Goal: Task Accomplishment & Management: Use online tool/utility

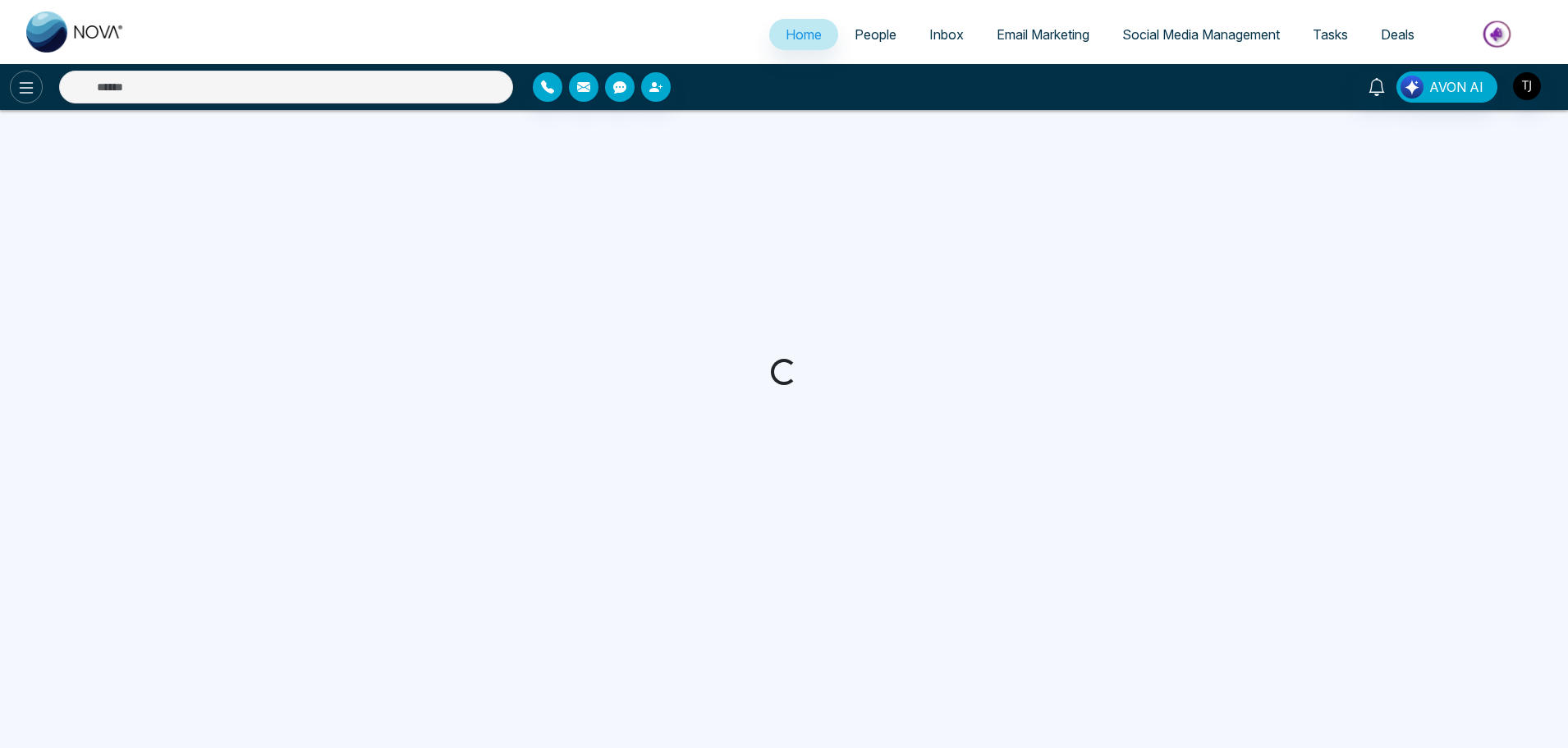
select select "*"
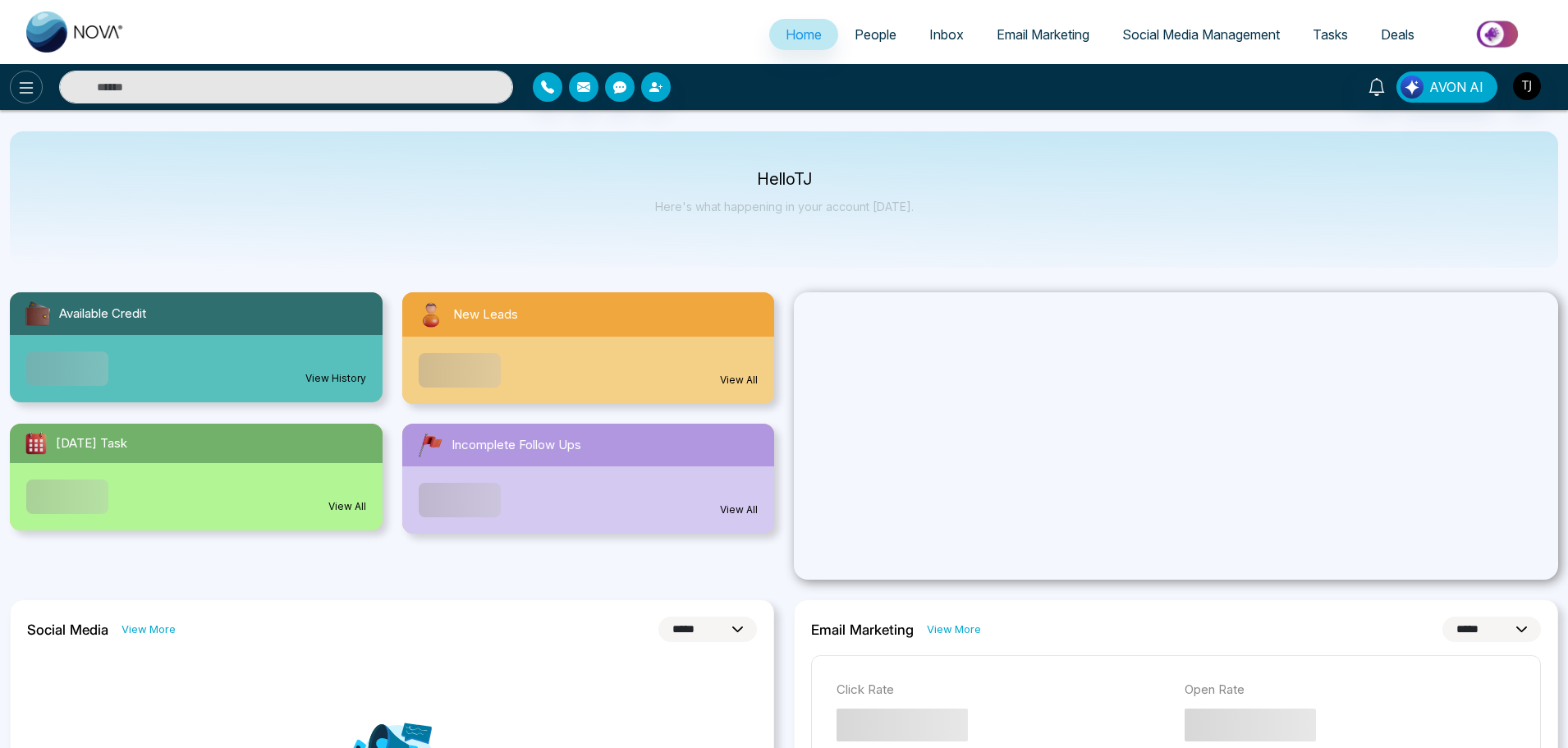
click at [32, 84] on icon at bounding box center [26, 87] width 20 height 20
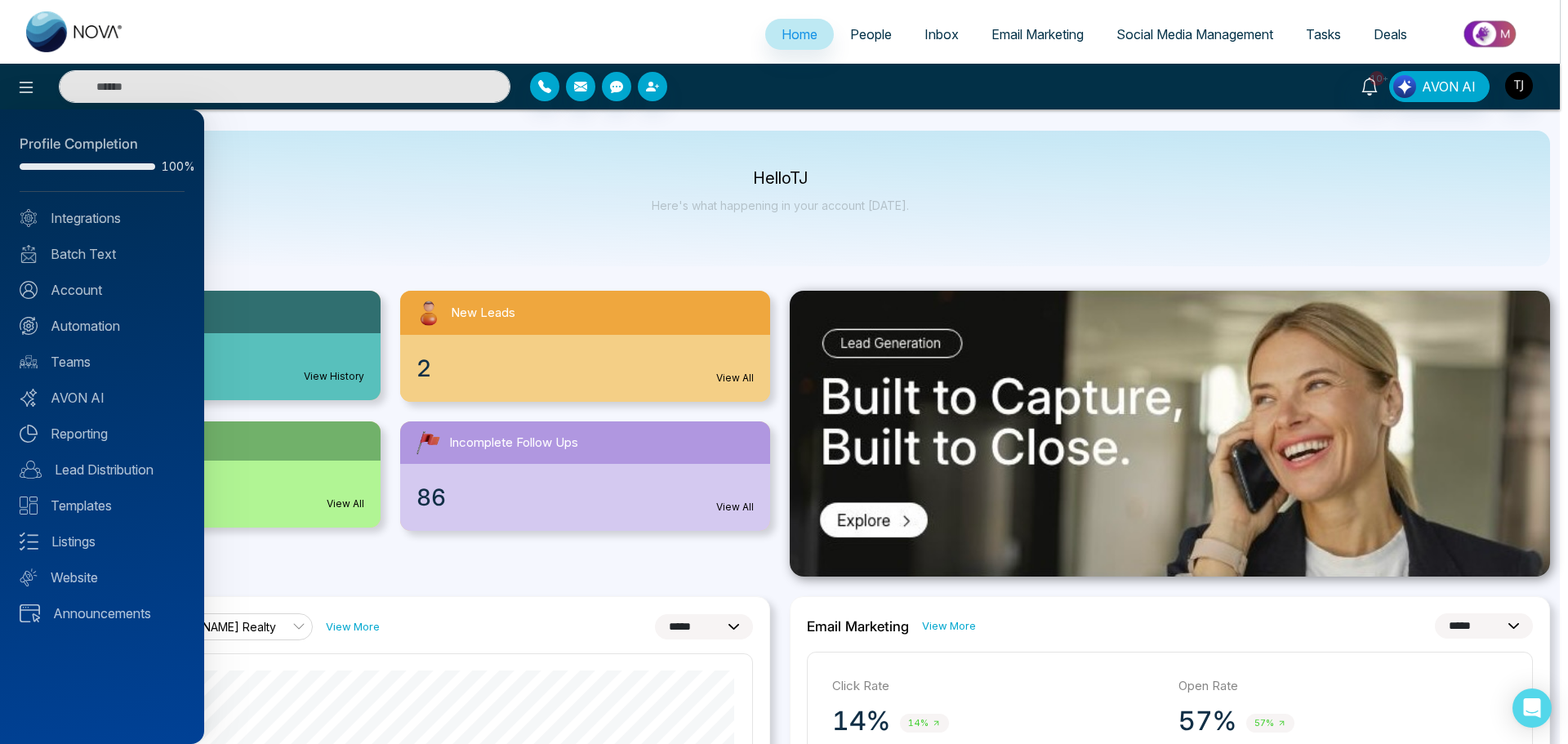
click at [317, 226] on div at bounding box center [784, 372] width 1568 height 744
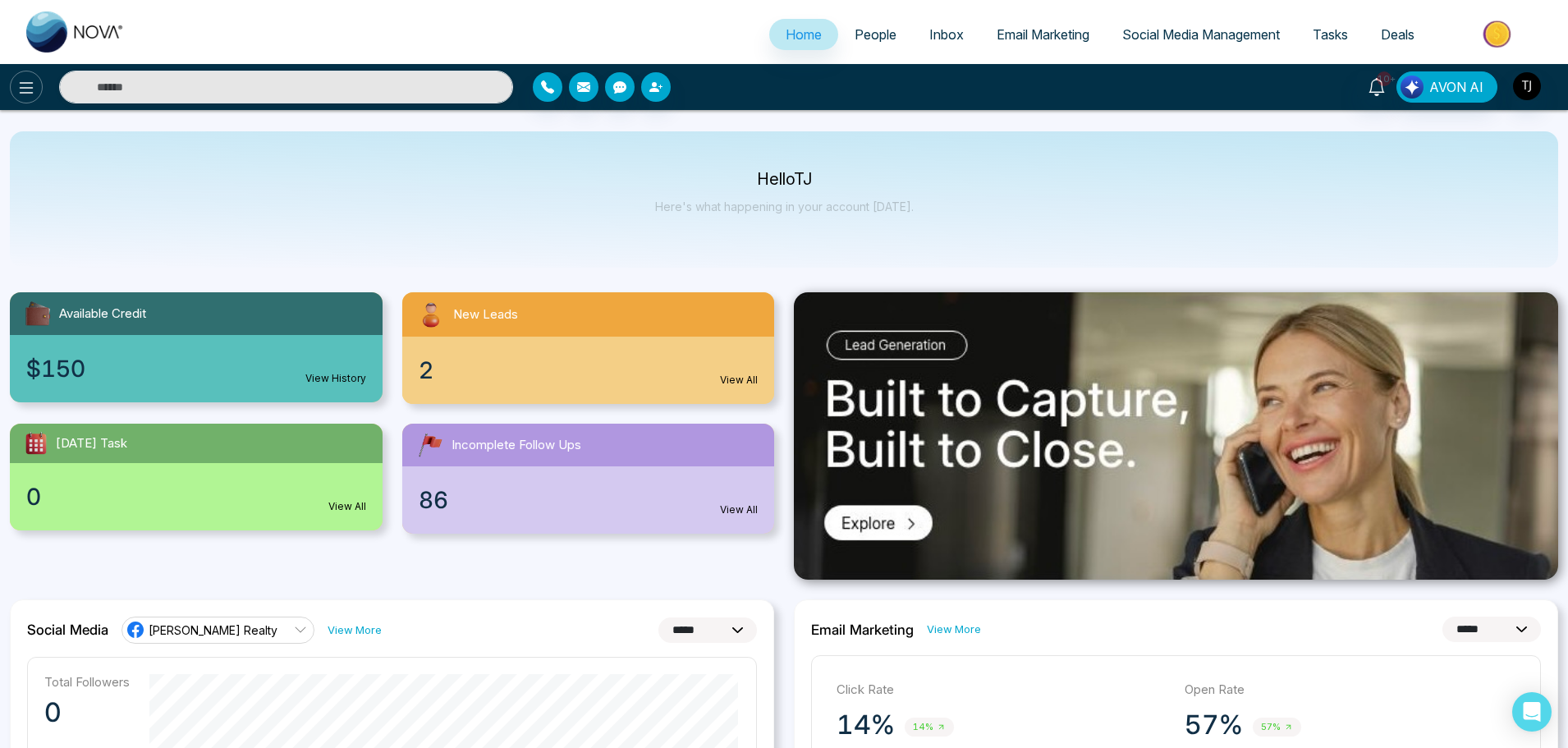
click at [10, 81] on button at bounding box center [26, 87] width 33 height 33
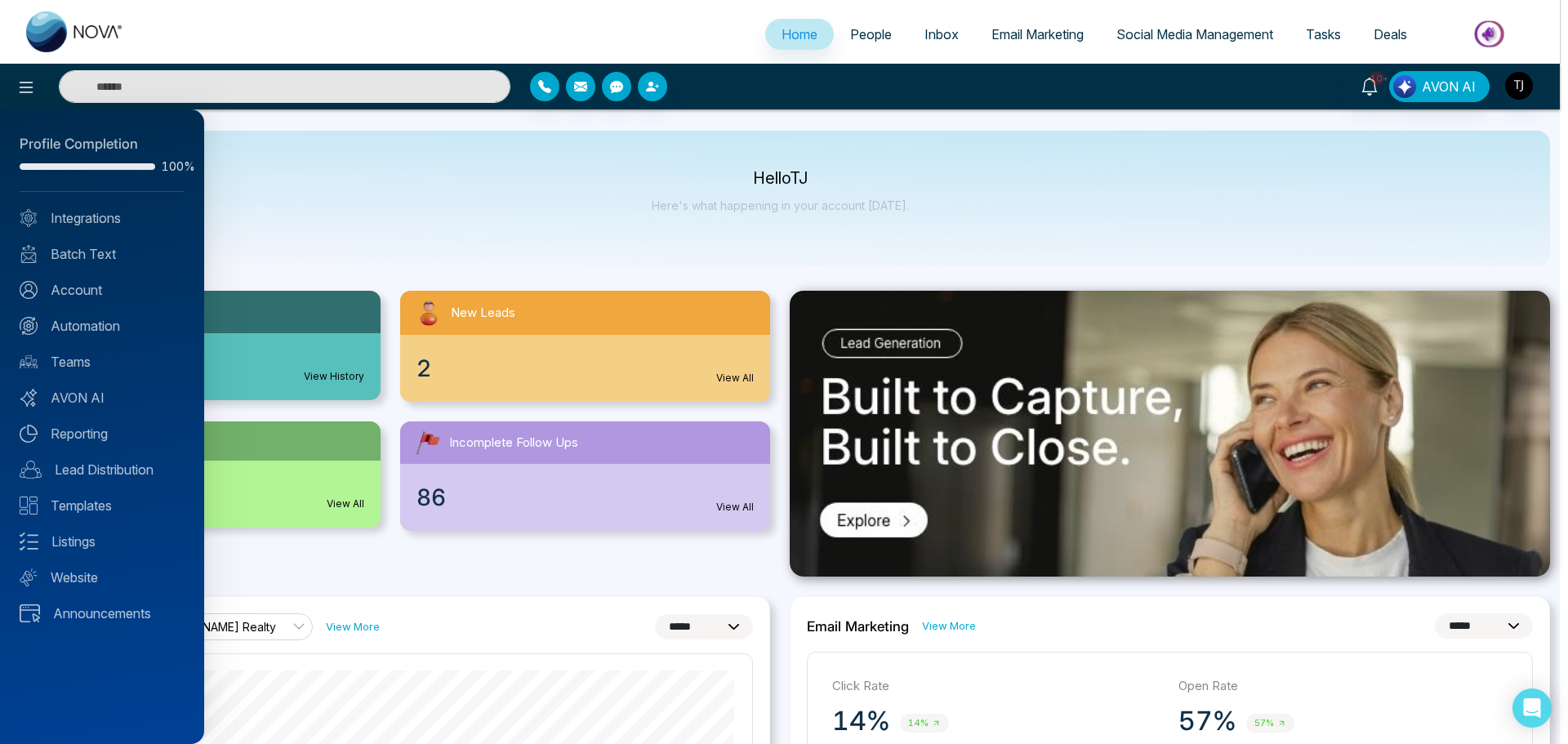
click at [370, 253] on div at bounding box center [784, 372] width 1568 height 744
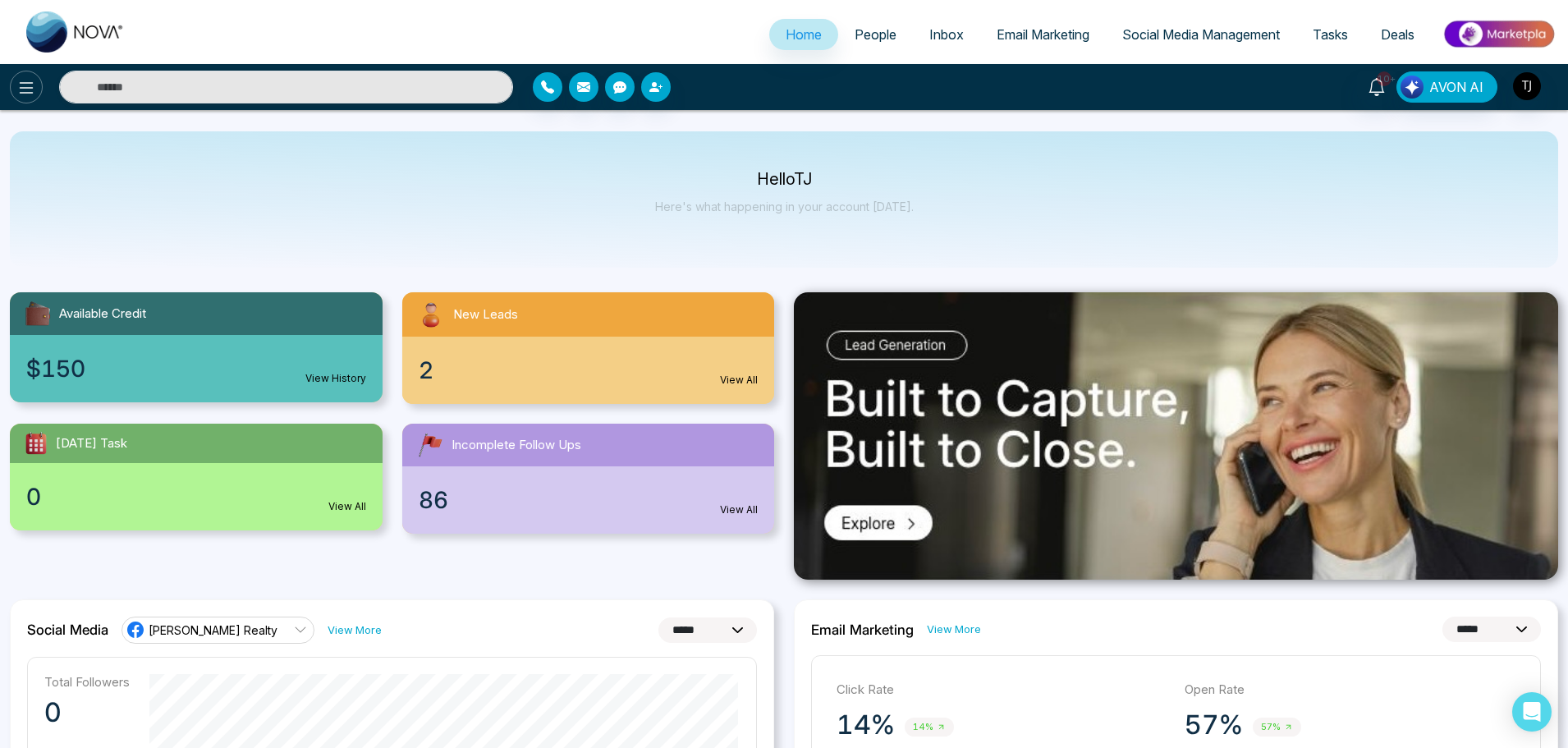
click at [23, 92] on icon at bounding box center [26, 87] width 20 height 20
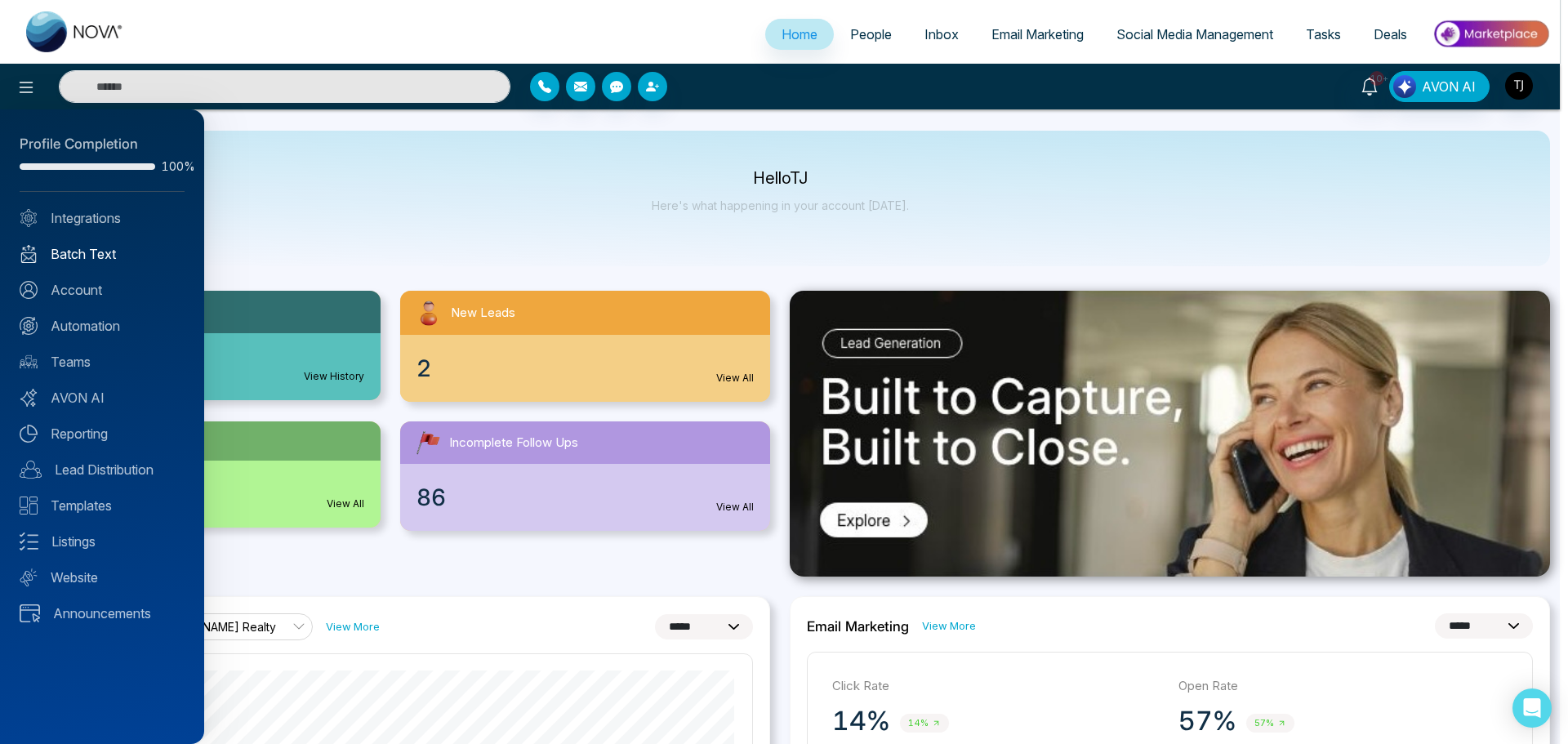
click at [97, 247] on link "Batch Text" at bounding box center [102, 254] width 165 height 19
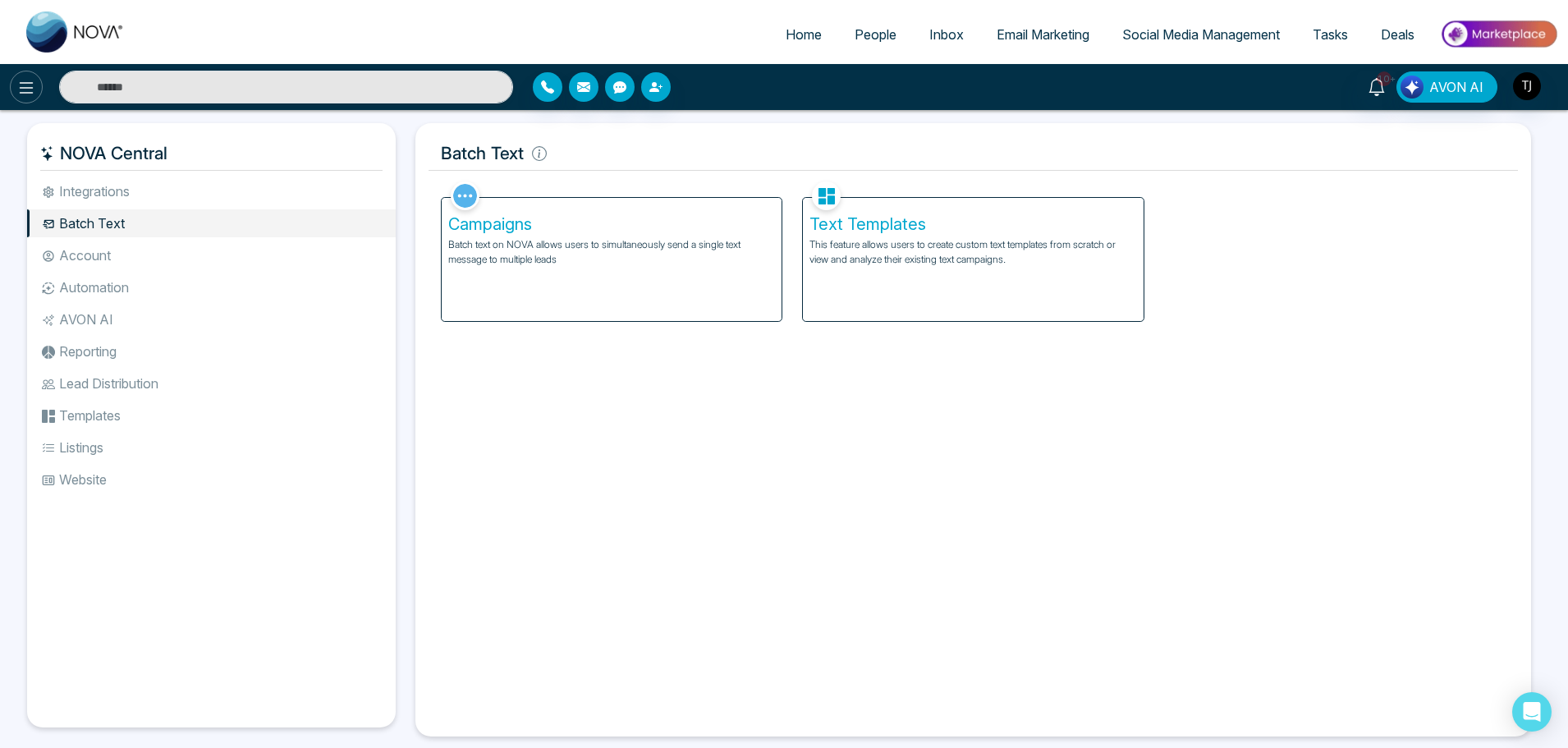
click at [15, 90] on button at bounding box center [26, 87] width 33 height 33
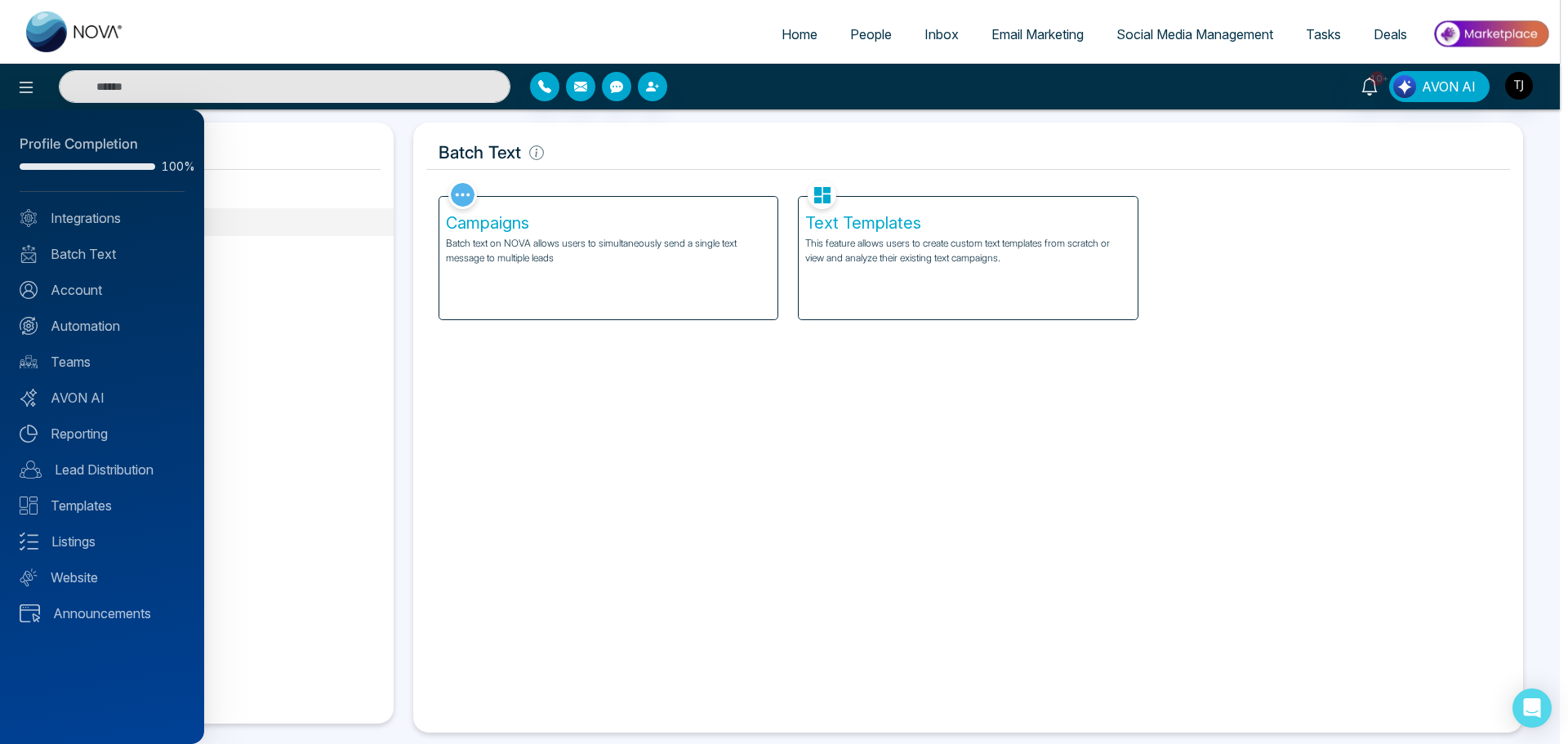
click at [1190, 43] on div at bounding box center [784, 372] width 1568 height 744
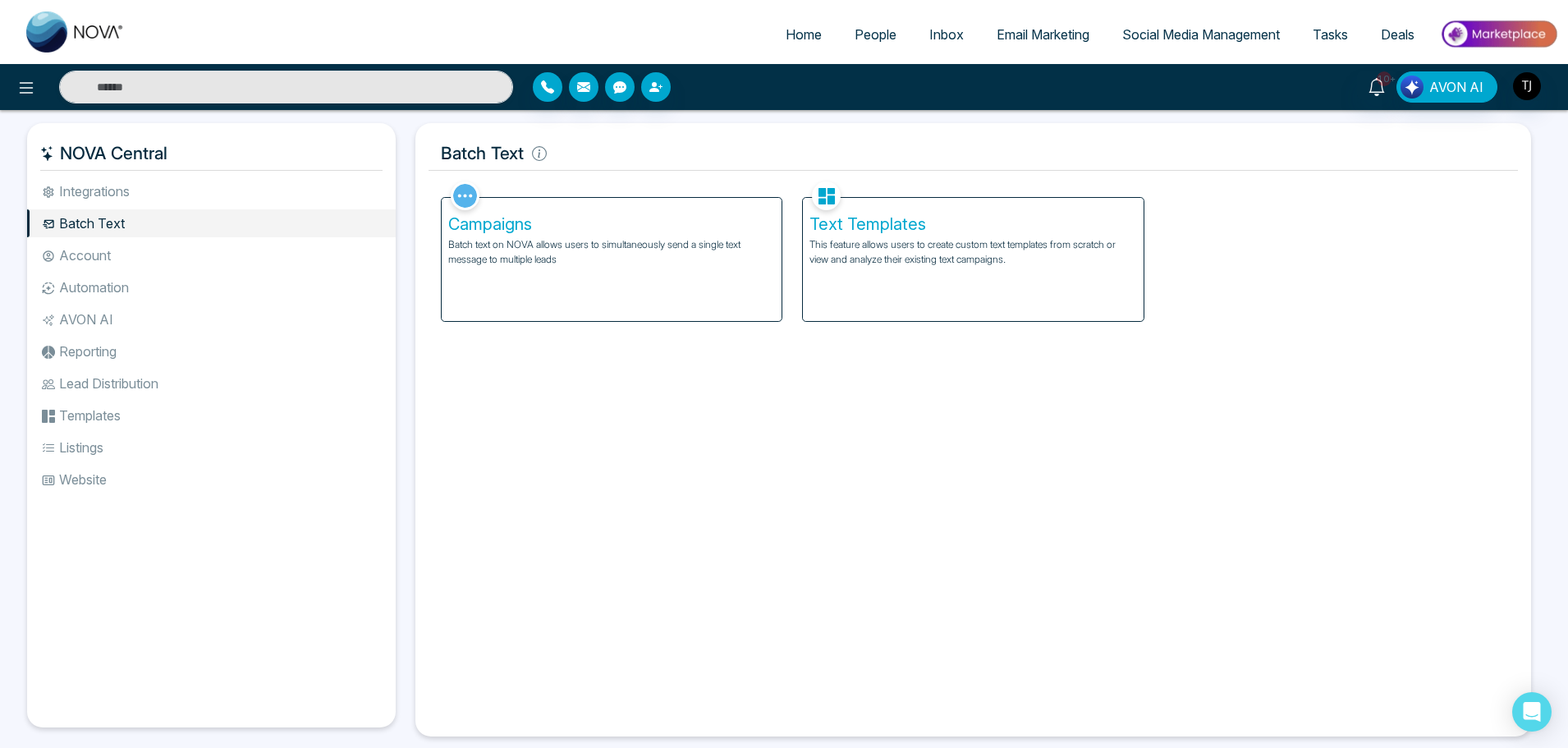
click at [1250, 43] on link "Social Media Management" at bounding box center [1200, 34] width 191 height 32
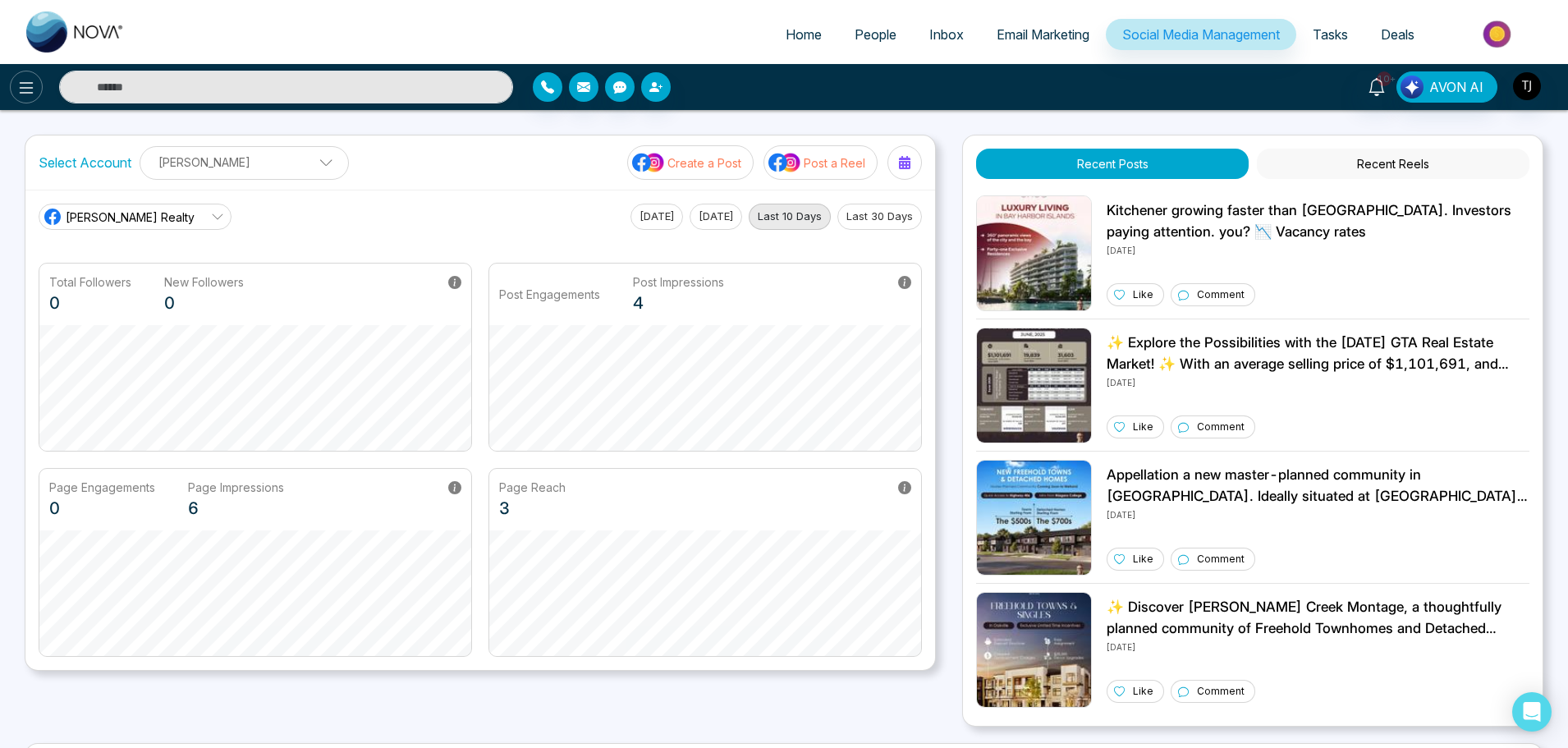
click at [38, 79] on button at bounding box center [26, 87] width 33 height 33
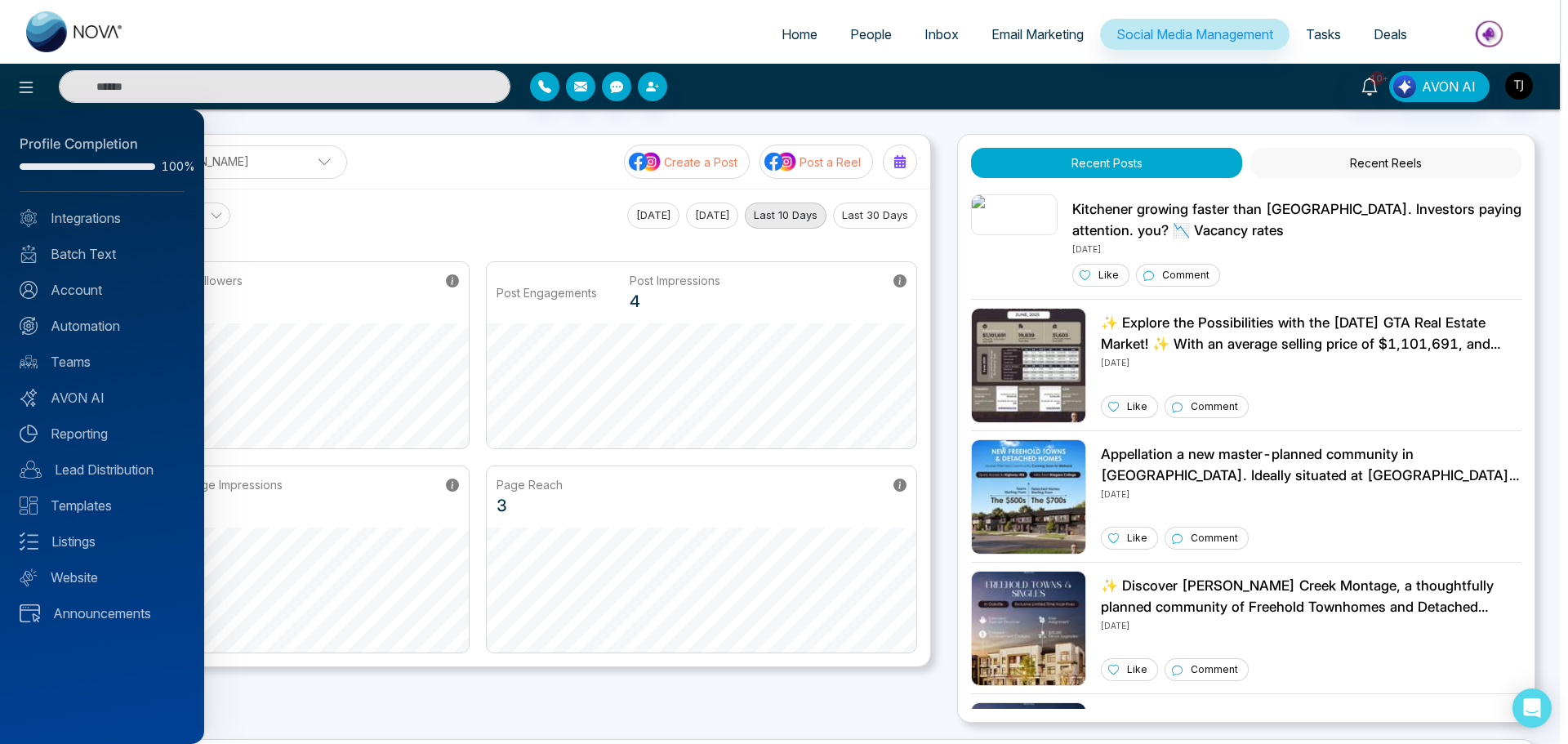
click at [572, 212] on div at bounding box center [784, 372] width 1568 height 744
